Goal: Complete application form: Complete application form

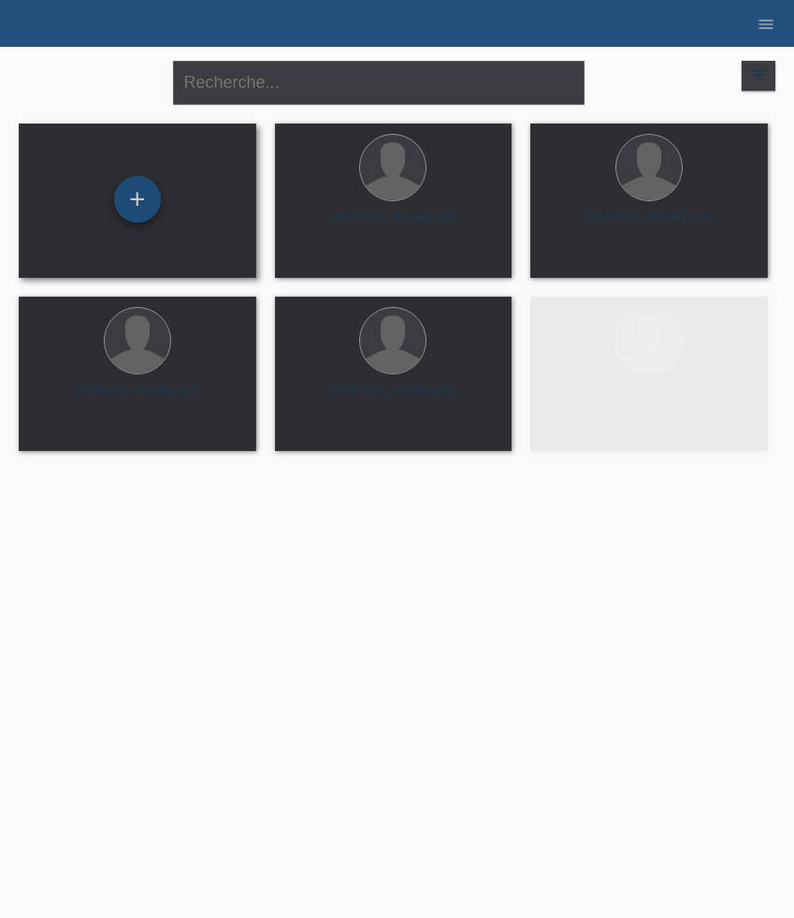
click at [142, 206] on div "+" at bounding box center [137, 199] width 47 height 47
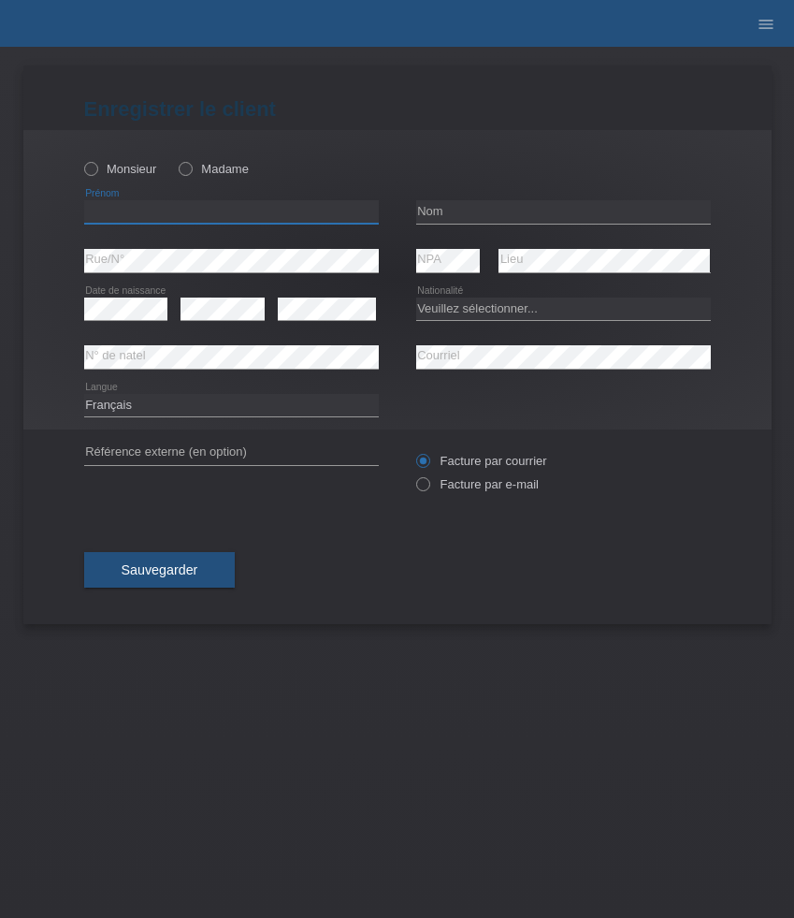
click at [150, 202] on input "text" at bounding box center [231, 211] width 295 height 23
paste input "Pawel"
type input "Pawel"
click at [110, 172] on label "Monsieur" at bounding box center [120, 169] width 73 height 14
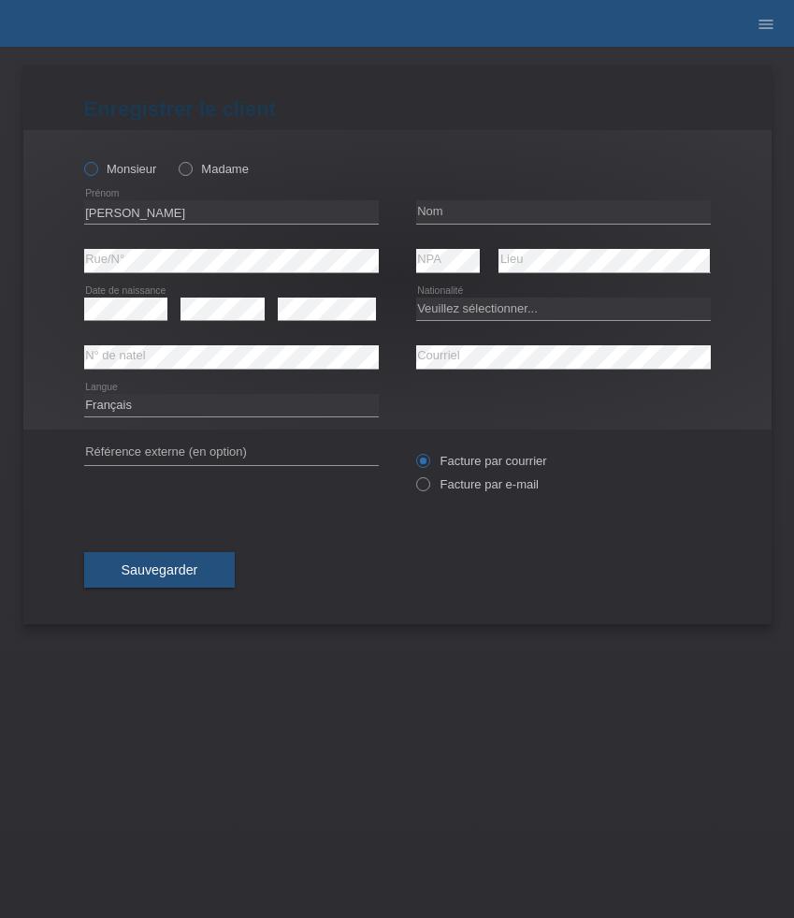
click at [96, 172] on input "Monsieur" at bounding box center [90, 168] width 12 height 12
radio input "true"
click at [518, 205] on input "text" at bounding box center [563, 211] width 295 height 23
paste input "[PERSON_NAME]"
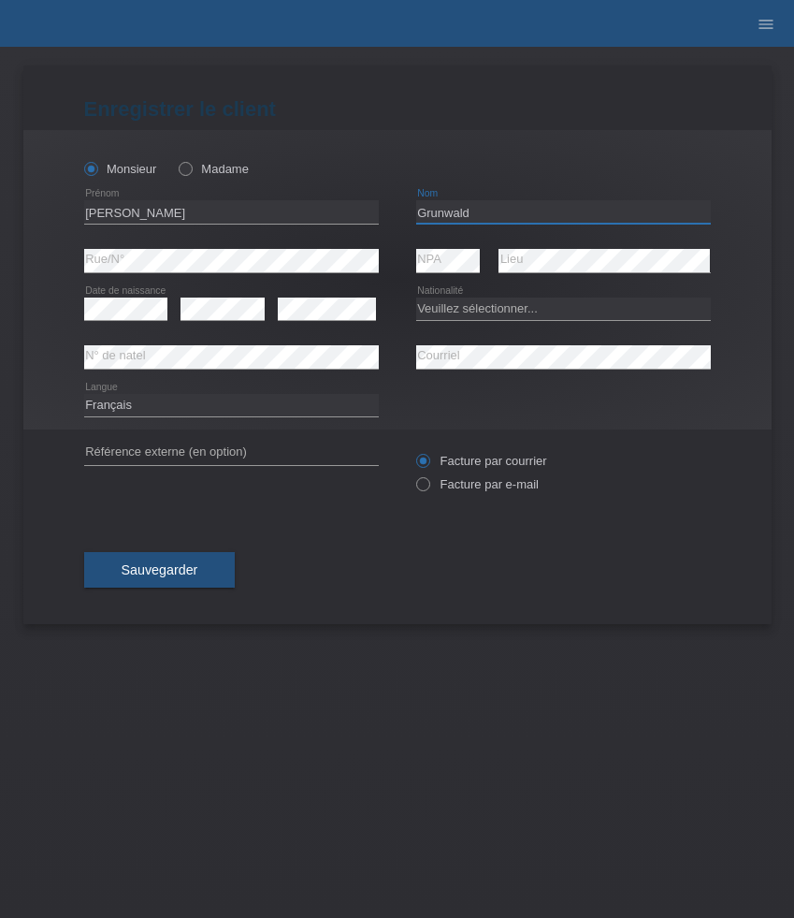
type input "[PERSON_NAME]"
click at [470, 302] on select "Veuillez sélectionner... Suisse Allemagne Autriche Liechtenstein ------------ A…" at bounding box center [563, 308] width 295 height 22
select select "PL"
click at [416, 297] on select "Veuillez sélectionner... Suisse Allemagne Autriche Liechtenstein ------------ A…" at bounding box center [563, 308] width 295 height 22
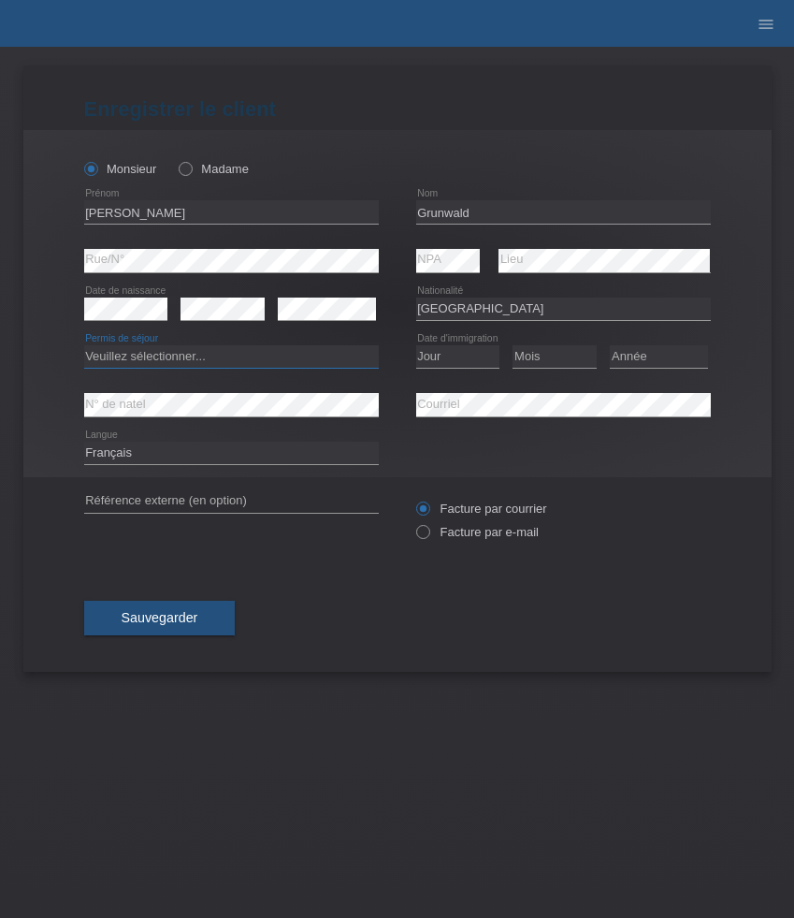
click at [281, 351] on select "Veuillez sélectionner... C B B - Statut de réfugié Autre" at bounding box center [231, 356] width 295 height 22
select select "B"
click at [84, 346] on select "Veuillez sélectionner... C B B - Statut de réfugié Autre" at bounding box center [231, 356] width 295 height 22
click at [214, 292] on div "error" at bounding box center [223, 309] width 84 height 48
click at [449, 360] on select "Jour 01 02 03 04 05 06 07 08 09 10 11" at bounding box center [458, 356] width 84 height 22
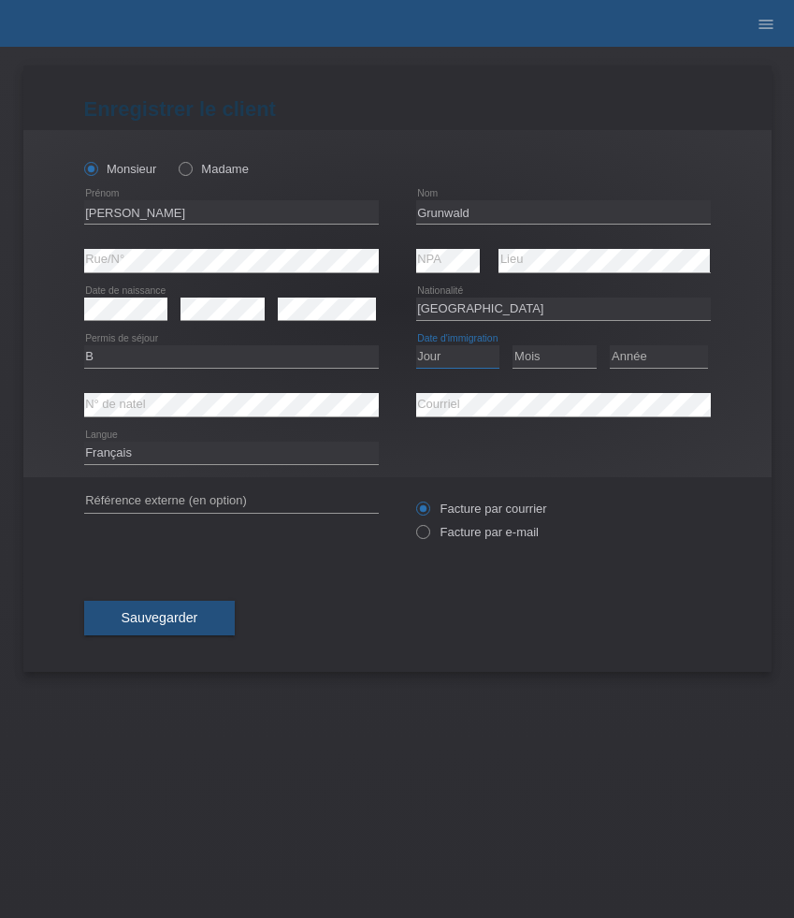
select select "01"
click at [416, 346] on select "Jour 01 02 03 04 05 06 07 08 09 10 11" at bounding box center [458, 356] width 84 height 22
click at [551, 368] on select "Mois 01 02 03 04 05 06 07 08 09 10 11" at bounding box center [555, 356] width 84 height 22
select select "08"
click at [513, 346] on select "Mois 01 02 03 04 05 06 07 08 09 10 11" at bounding box center [555, 356] width 84 height 22
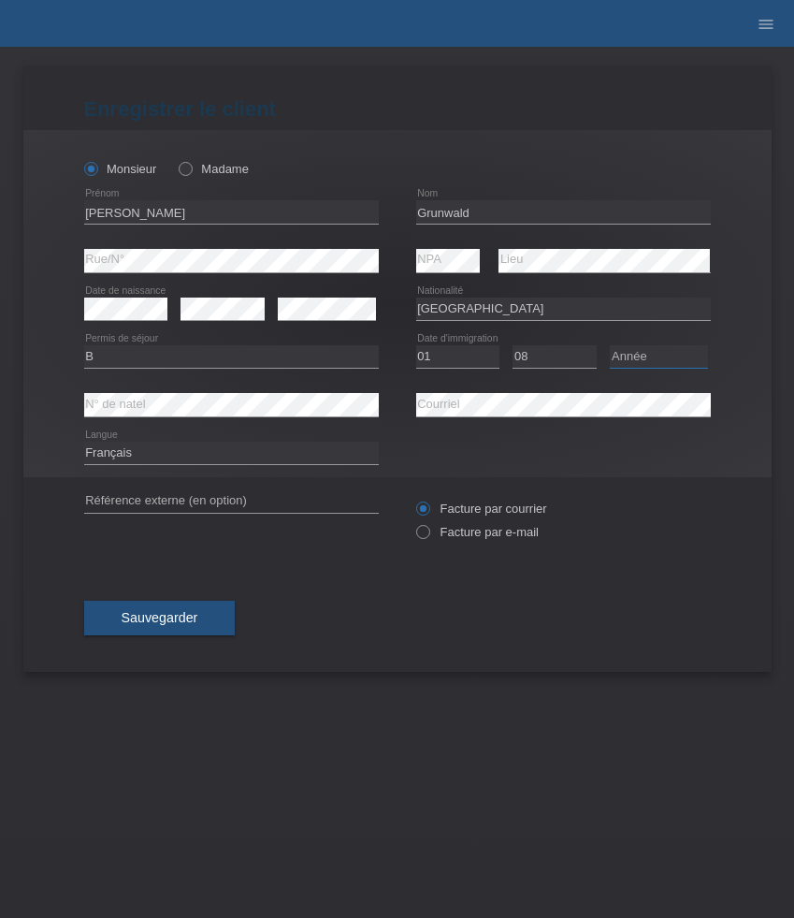
click at [632, 360] on select "Année 2025 2024 2023 2022 2021 2020 2019 2018 2017 2016 2015 2014 2013 2012 201…" at bounding box center [659, 356] width 98 height 22
select select "2020"
click at [610, 346] on select "Année 2025 2024 2023 2022 2021 2020 2019 2018 2017 2016 2015 2014 2013 2012 201…" at bounding box center [659, 356] width 98 height 22
click at [465, 543] on div "Facture par courrier Facture par e-mail" at bounding box center [563, 520] width 295 height 47
click at [465, 539] on label "Facture par e-mail" at bounding box center [477, 532] width 123 height 14
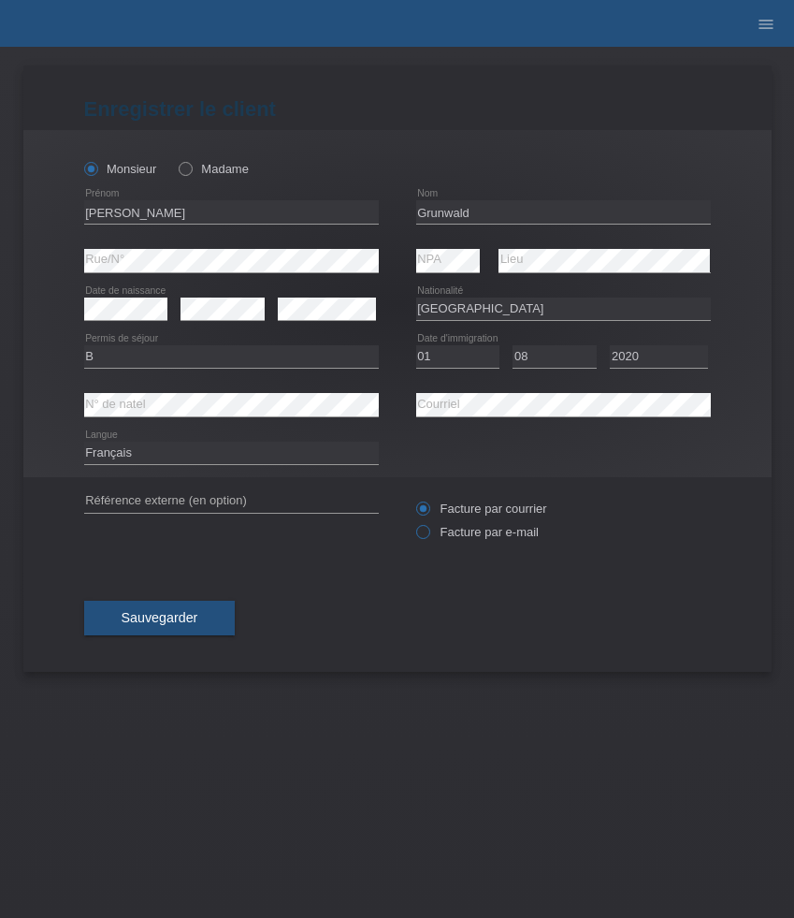
click at [428, 539] on input "Facture par e-mail" at bounding box center [422, 536] width 12 height 23
radio input "true"
click at [212, 611] on button "Sauvegarder" at bounding box center [160, 619] width 152 height 36
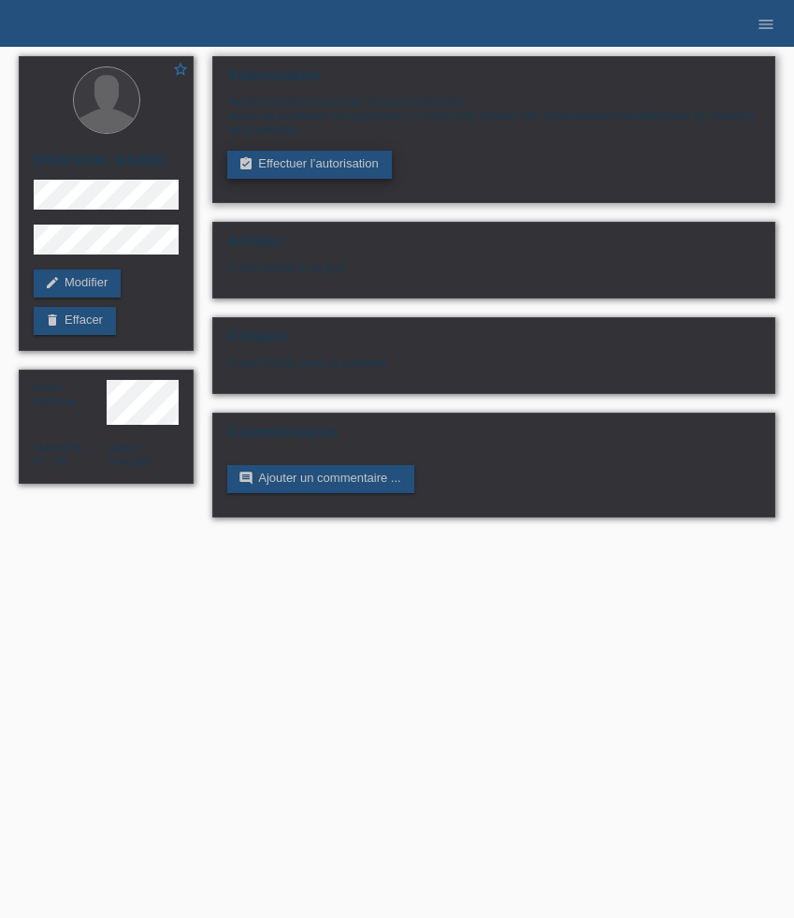
click at [333, 161] on link "assignment_turned_in Effectuer l’autorisation" at bounding box center [309, 165] width 164 height 28
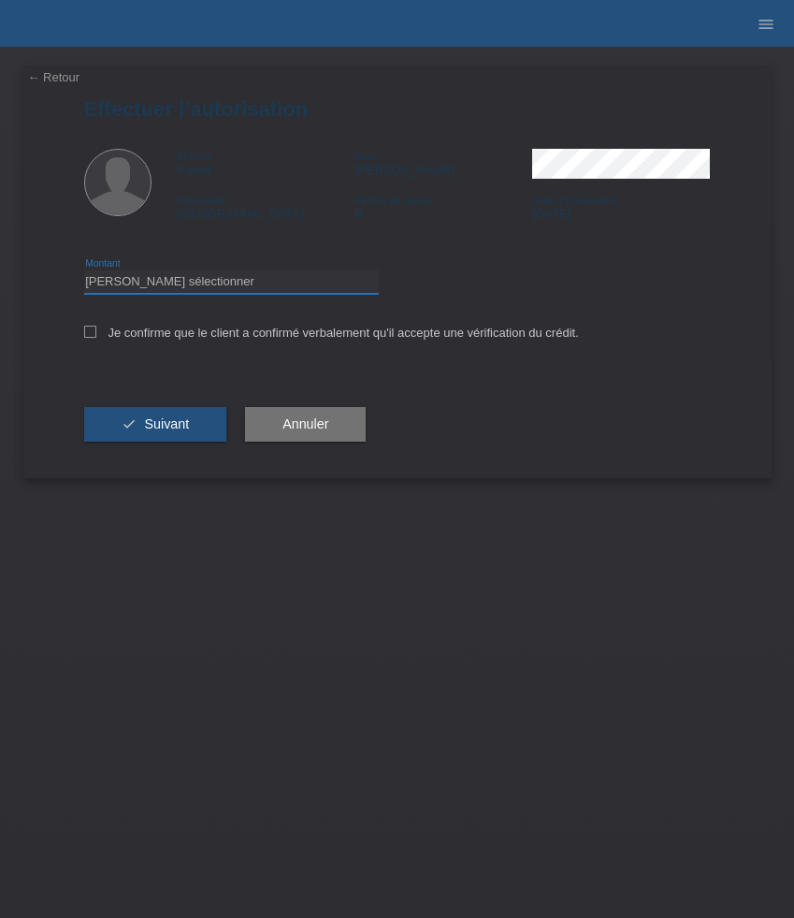
click at [339, 287] on select "Veuillez sélectionner CHF 1.00 - CHF 499.00 CHF 500.00 - CHF 1'999.00 CHF 2'000…" at bounding box center [231, 281] width 295 height 22
select select "3"
click at [84, 273] on select "Veuillez sélectionner CHF 1.00 - CHF 499.00 CHF 500.00 - CHF 1'999.00 CHF 2'000…" at bounding box center [231, 281] width 295 height 22
click at [248, 329] on label "Je confirme que le client a confirmé verbalement qu'il accepte une vérification…" at bounding box center [331, 333] width 495 height 14
click at [96, 329] on input "Je confirme que le client a confirmé verbalement qu'il accepte une vérification…" at bounding box center [90, 332] width 12 height 12
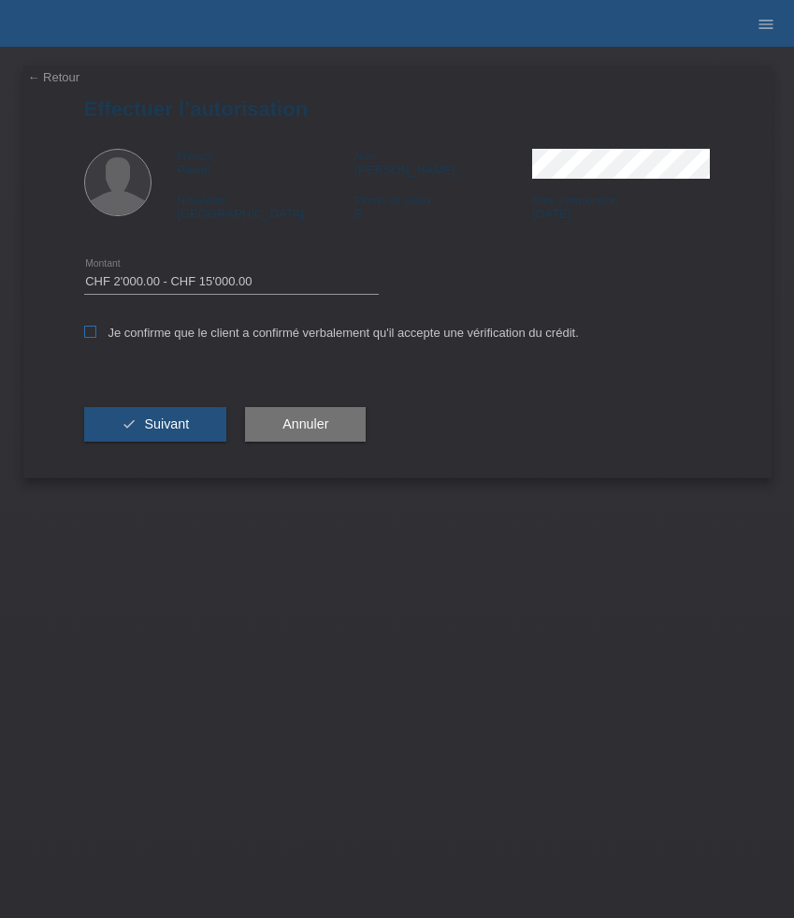
checkbox input "true"
click at [148, 414] on button "check Suivant" at bounding box center [155, 425] width 143 height 36
